Goal: Task Accomplishment & Management: Manage account settings

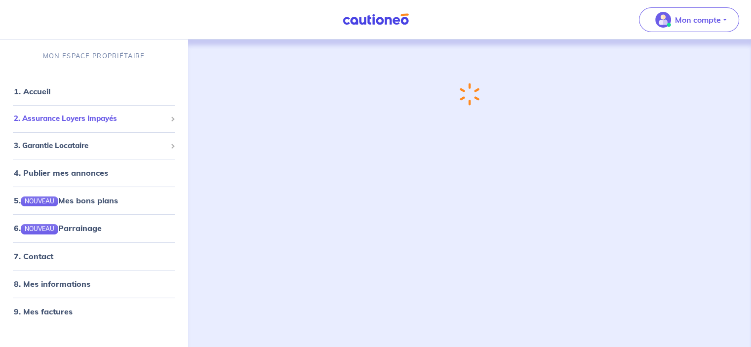
click at [83, 116] on span "2. Assurance Loyers Impayés" at bounding box center [90, 118] width 152 height 11
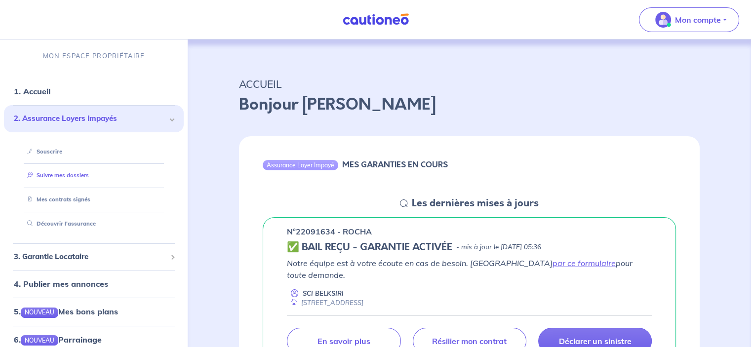
click at [83, 179] on link "Suivre mes dossiers" at bounding box center [56, 175] width 66 height 7
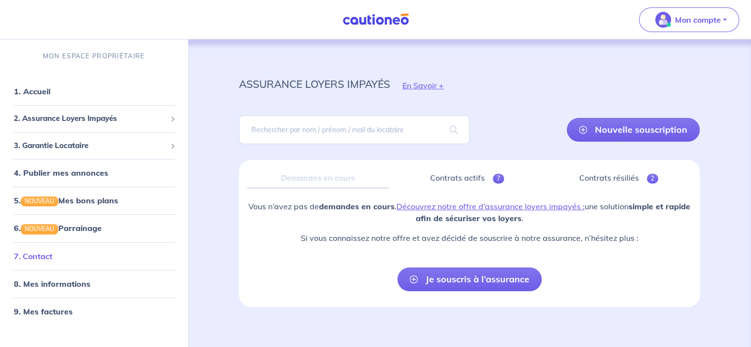
scroll to position [6, 0]
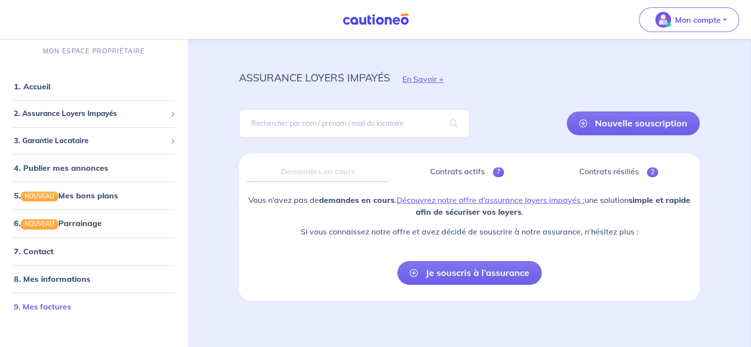
click at [67, 307] on link "9. Mes factures" at bounding box center [42, 306] width 57 height 10
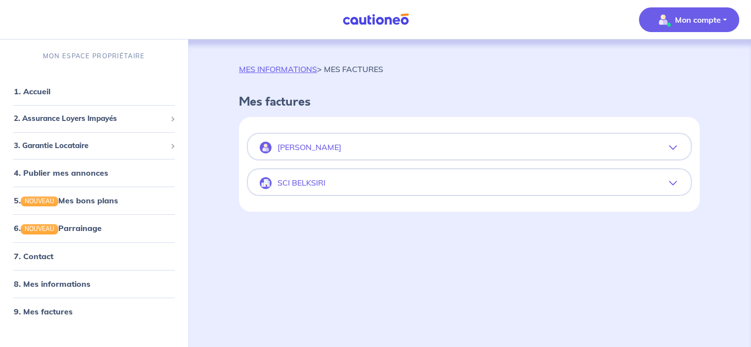
click at [672, 145] on icon "button" at bounding box center [673, 148] width 8 height 8
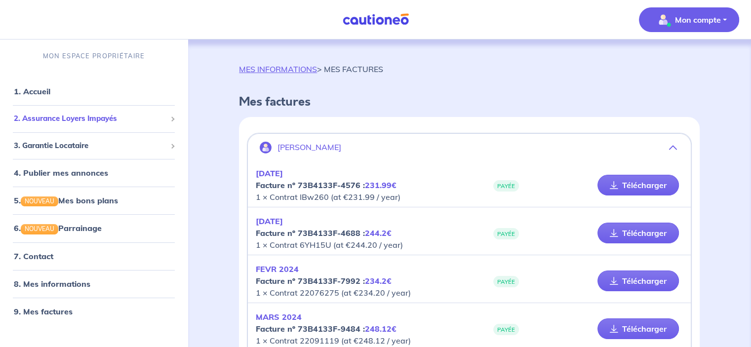
click at [79, 120] on span "2. Assurance Loyers Impayés" at bounding box center [90, 118] width 152 height 11
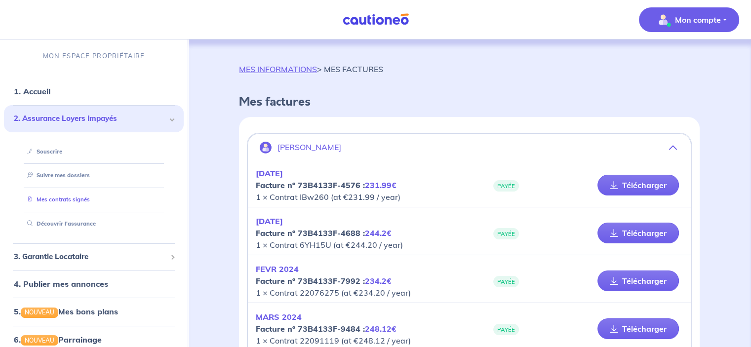
click at [84, 202] on link "Mes contrats signés" at bounding box center [56, 199] width 67 height 7
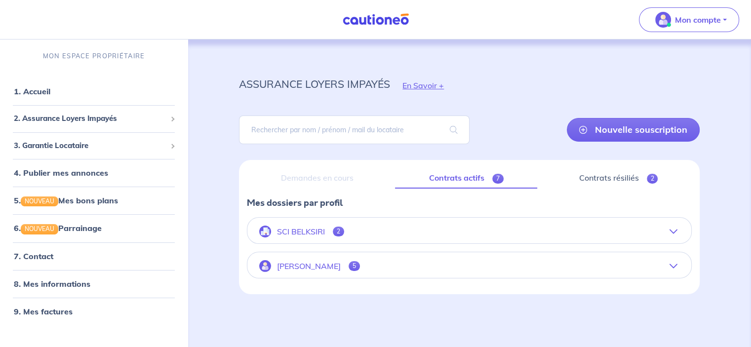
scroll to position [4, 0]
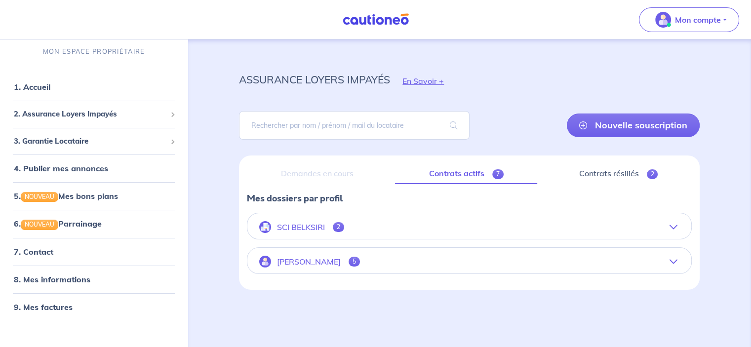
click at [669, 260] on icon "button" at bounding box center [673, 262] width 8 height 8
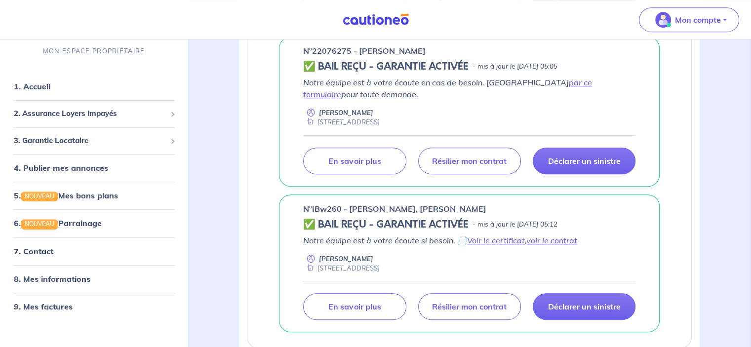
scroll to position [756, 0]
